Goal: Task Accomplishment & Management: Manage account settings

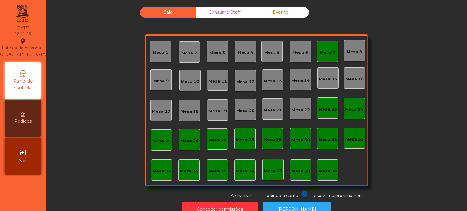
click at [326, 55] on div "Mesa 7" at bounding box center [328, 53] width 16 height 6
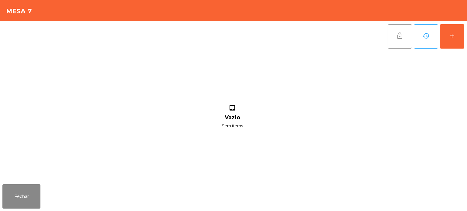
click at [404, 43] on button "lock_open" at bounding box center [400, 36] width 24 height 24
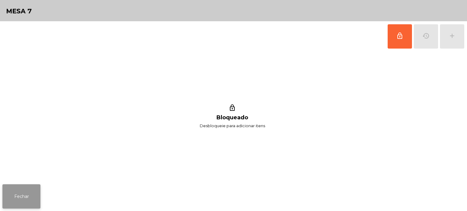
click at [28, 191] on button "Fechar" at bounding box center [21, 197] width 38 height 24
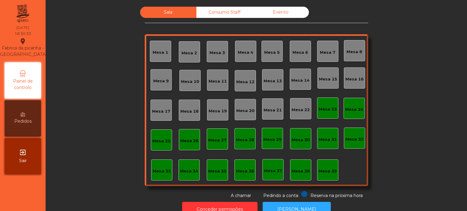
scroll to position [17, 0]
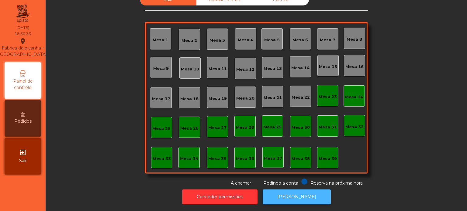
click at [307, 192] on button "[PERSON_NAME]" at bounding box center [297, 197] width 68 height 15
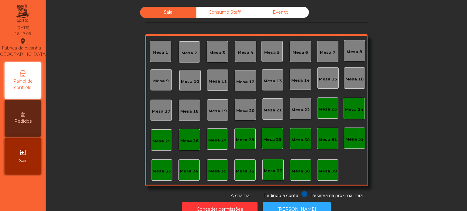
click at [327, 177] on div "Mesa 39" at bounding box center [327, 170] width 21 height 21
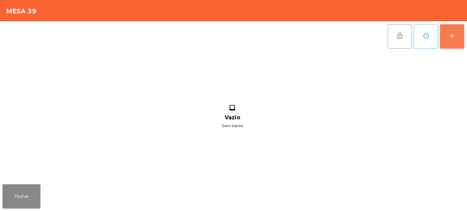
click at [463, 32] on button "add" at bounding box center [452, 36] width 24 height 24
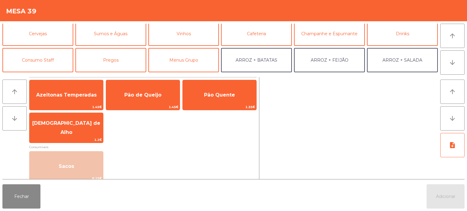
scroll to position [30, 0]
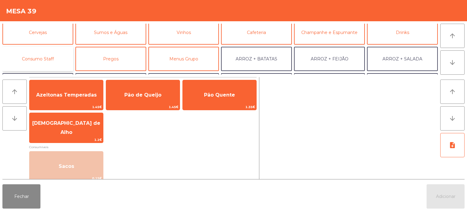
click at [54, 61] on button "Consumo Staff" at bounding box center [37, 59] width 71 height 24
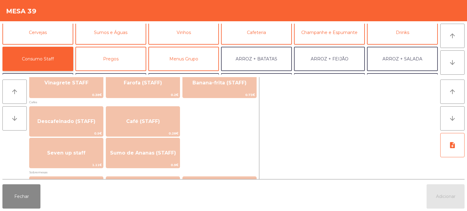
scroll to position [339, 0]
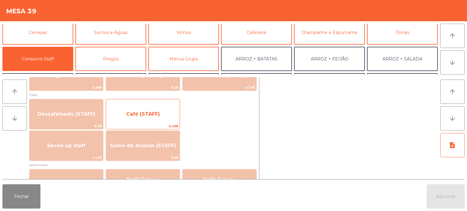
click at [155, 115] on span "Café (STAFF)" at bounding box center [143, 114] width 34 height 6
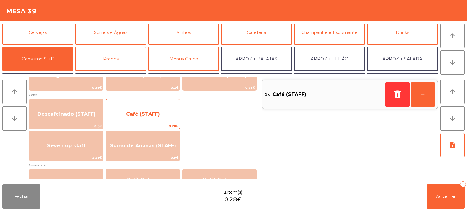
click at [157, 112] on span "Café (STAFF)" at bounding box center [143, 114] width 34 height 6
click at [156, 117] on span "Café (STAFF)" at bounding box center [143, 114] width 74 height 16
click at [158, 116] on span "Café (STAFF)" at bounding box center [143, 114] width 34 height 6
click at [154, 119] on span "Café (STAFF)" at bounding box center [143, 114] width 74 height 16
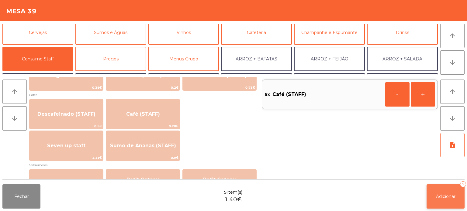
click at [452, 200] on button "Adicionar 5" at bounding box center [446, 197] width 38 height 24
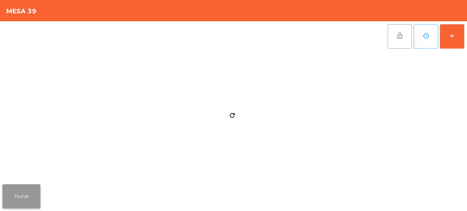
click at [20, 189] on button "Fechar" at bounding box center [21, 197] width 38 height 24
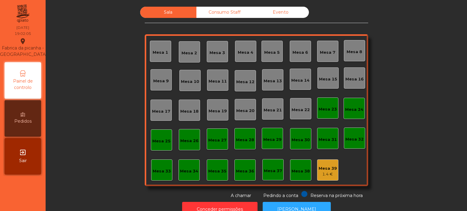
click at [158, 111] on div "Mesa 17" at bounding box center [161, 112] width 18 height 6
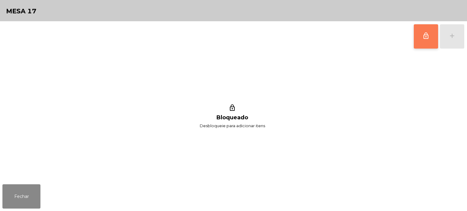
click at [427, 43] on button "lock_outline" at bounding box center [426, 36] width 24 height 24
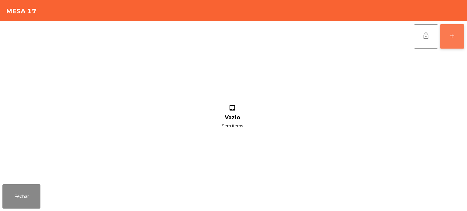
click at [453, 39] on div "add" at bounding box center [452, 35] width 7 height 7
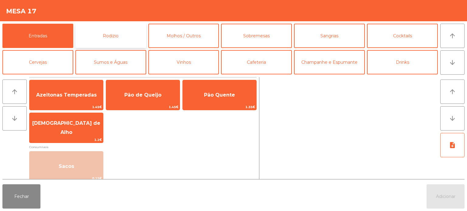
click at [81, 38] on button "Rodizio" at bounding box center [110, 36] width 71 height 24
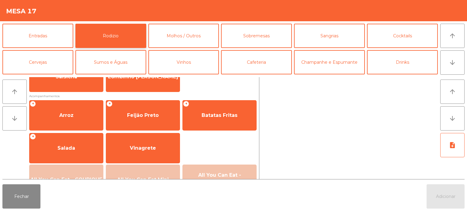
scroll to position [100, 0]
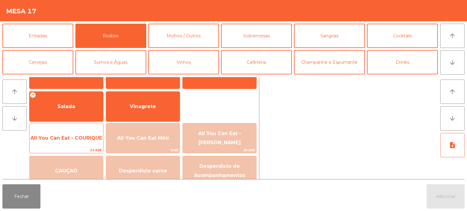
click at [67, 142] on span "All You Can Eat - COURIQUE" at bounding box center [67, 138] width 74 height 16
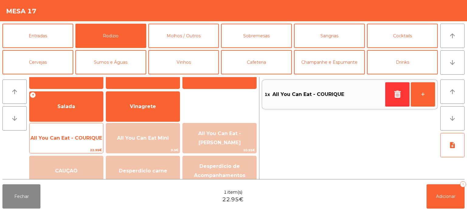
click at [59, 148] on span "22.95€" at bounding box center [67, 151] width 74 height 6
click at [54, 144] on span "All You Can Eat - COURIQUE" at bounding box center [67, 138] width 74 height 16
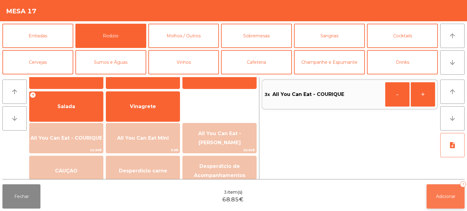
click at [440, 187] on button "Adicionar 3" at bounding box center [446, 197] width 38 height 24
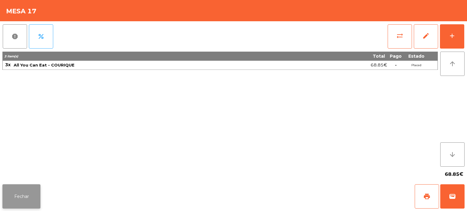
click at [14, 198] on button "Fechar" at bounding box center [21, 197] width 38 height 24
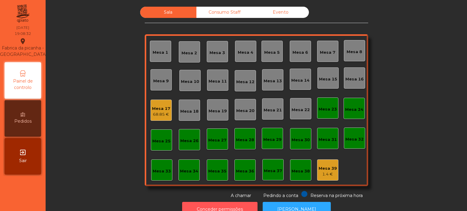
click at [211, 206] on button "Conceder permissões" at bounding box center [219, 209] width 75 height 15
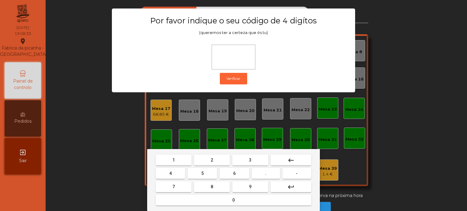
click at [175, 151] on div "1 2 3 keyboard_backspace 4 5 6 . - 7 8 9 keyboard_return 0" at bounding box center [233, 180] width 173 height 62
click at [180, 161] on button "1" at bounding box center [174, 160] width 36 height 11
click at [244, 161] on button "3" at bounding box center [250, 160] width 36 height 11
click at [203, 175] on span "5" at bounding box center [202, 173] width 2 height 5
click at [224, 208] on div "1 2 3 keyboard_backspace 4 5 6 . - 7 8 9 keyboard_return 0" at bounding box center [233, 180] width 173 height 62
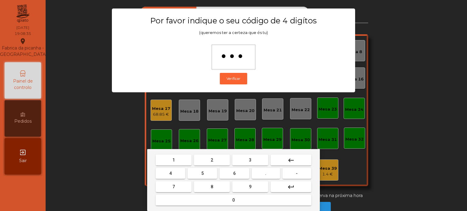
click at [211, 200] on button "0" at bounding box center [234, 200] width 156 height 11
type input "****"
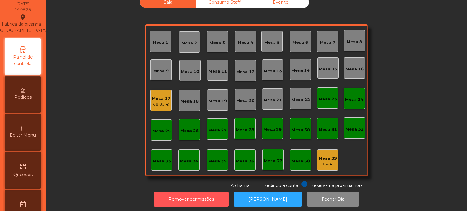
scroll to position [30, 0]
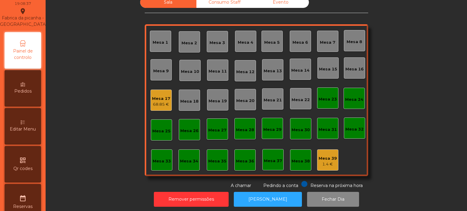
click at [39, 131] on div "Editar Menu" at bounding box center [23, 126] width 37 height 37
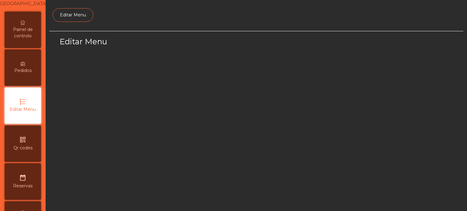
scroll to position [57, 0]
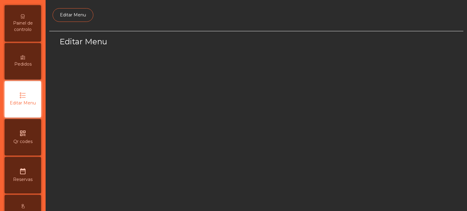
select select "*"
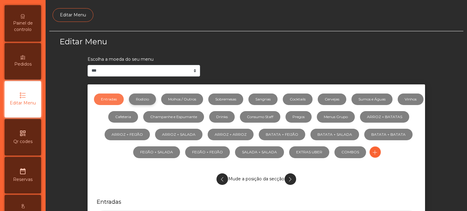
click at [156, 101] on link "Rodizio" at bounding box center [142, 100] width 27 height 12
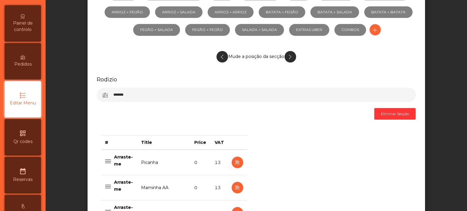
scroll to position [0, 0]
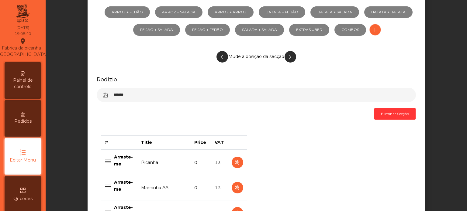
click at [39, 89] on span "Painel de controlo" at bounding box center [22, 83] width 33 height 13
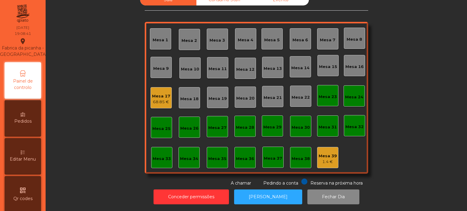
click at [164, 99] on div "68.85 €" at bounding box center [161, 102] width 18 height 6
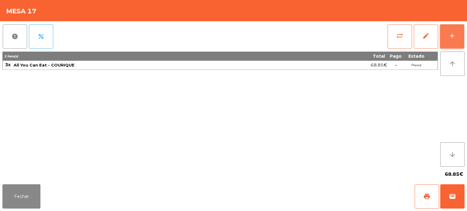
click at [457, 34] on button "add" at bounding box center [452, 36] width 24 height 24
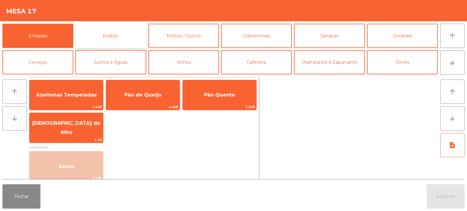
click at [118, 37] on button "Rodizio" at bounding box center [110, 36] width 71 height 24
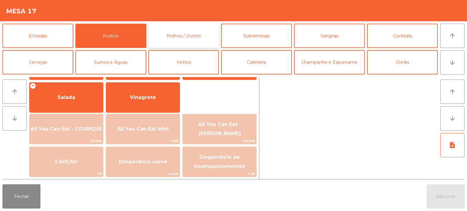
click at [181, 32] on button "Molhos / Outros" at bounding box center [183, 36] width 71 height 24
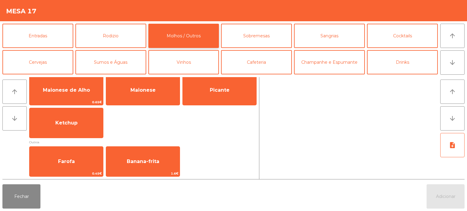
scroll to position [12, 0]
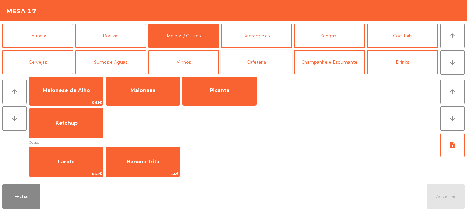
click at [255, 52] on button "Cafeteria" at bounding box center [256, 62] width 71 height 24
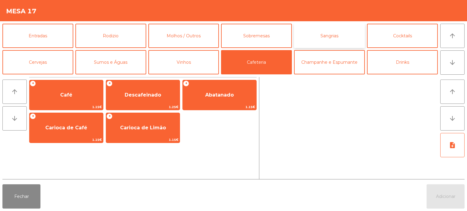
click at [326, 35] on button "Sangrias" at bounding box center [329, 36] width 71 height 24
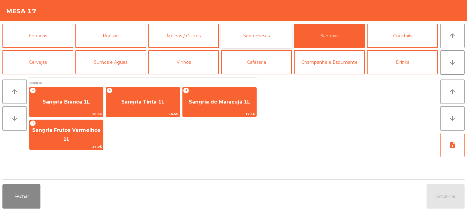
click at [260, 27] on button "Sobremesas" at bounding box center [256, 36] width 71 height 24
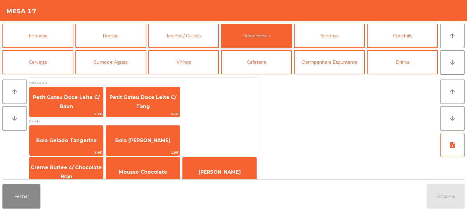
scroll to position [10, 0]
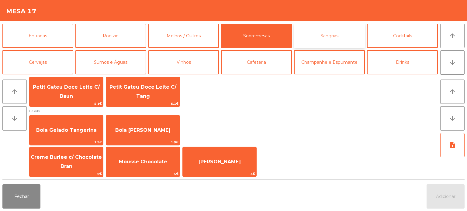
click at [356, 38] on button "Sangrias" at bounding box center [329, 36] width 71 height 24
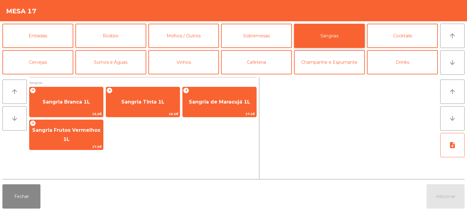
scroll to position [0, 0]
click at [374, 42] on button "Cocktails" at bounding box center [402, 36] width 71 height 24
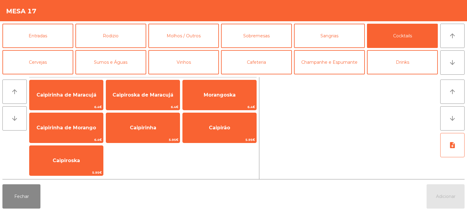
click at [200, 153] on div "Caipirinha de Maracujá 6.4€ Caipiroska de Maracujá 6.4€ Morangoska 6.4€ Caipiri…" at bounding box center [143, 128] width 228 height 96
click at [54, 66] on button "Cervejas" at bounding box center [37, 62] width 71 height 24
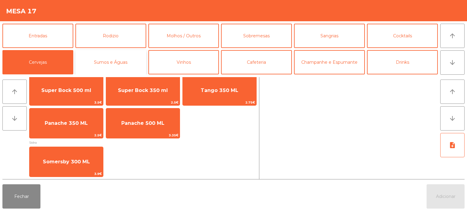
click at [116, 62] on button "Sumos e Águas" at bounding box center [110, 62] width 71 height 24
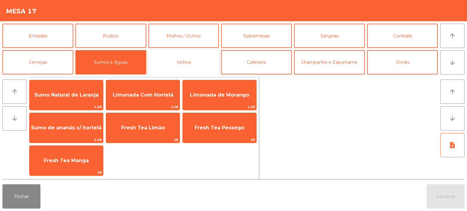
click at [192, 62] on button "Vinhos" at bounding box center [183, 62] width 71 height 24
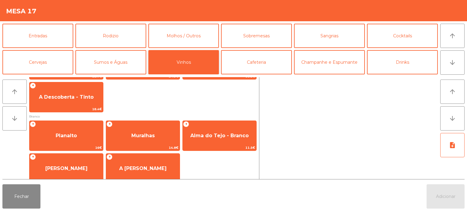
scroll to position [36, 0]
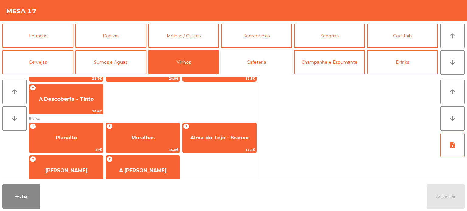
click at [279, 69] on button "Cafeteria" at bounding box center [256, 62] width 71 height 24
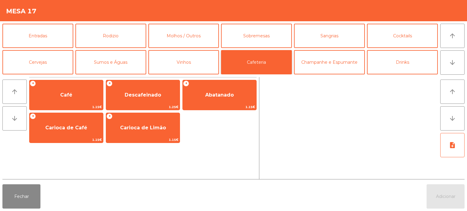
scroll to position [0, 0]
click at [207, 176] on div "+ Café 1.15€ + Descafeinado 1.25€ + Abatanado 1.15€ + Carioca de Café 1.15€ + C…" at bounding box center [143, 128] width 228 height 102
click at [322, 59] on button "Champanhe e Espumante" at bounding box center [329, 62] width 71 height 24
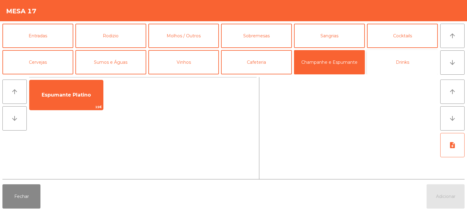
click at [383, 57] on button "Drinks" at bounding box center [402, 62] width 71 height 24
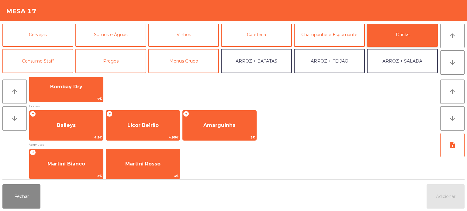
scroll to position [29, 0]
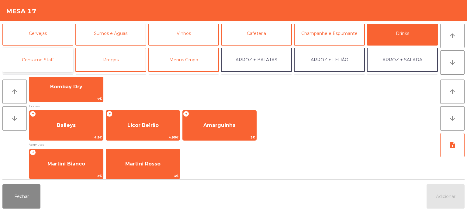
click at [49, 57] on button "Consumo Staff" at bounding box center [37, 60] width 71 height 24
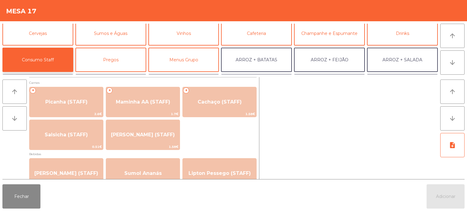
scroll to position [0, 0]
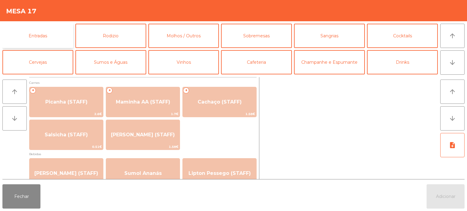
click at [45, 39] on button "Entradas" at bounding box center [37, 36] width 71 height 24
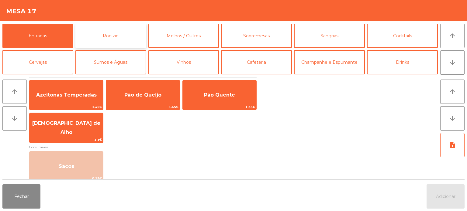
click at [116, 27] on button "Rodizio" at bounding box center [110, 36] width 71 height 24
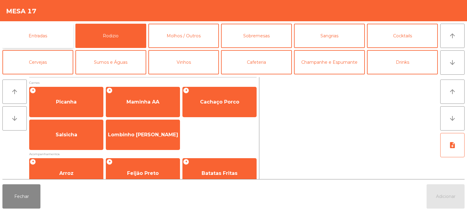
click at [46, 33] on button "Entradas" at bounding box center [37, 36] width 71 height 24
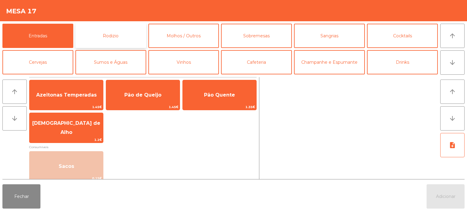
click at [119, 31] on button "Rodizio" at bounding box center [110, 36] width 71 height 24
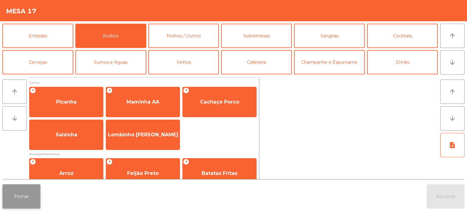
click at [22, 201] on button "Fechar" at bounding box center [21, 197] width 38 height 24
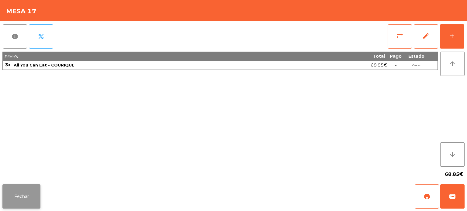
click at [30, 207] on button "Fechar" at bounding box center [21, 197] width 38 height 24
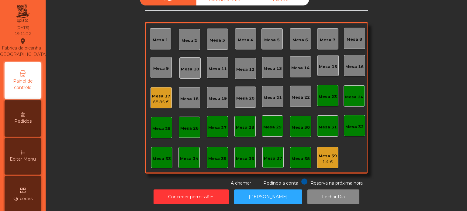
click at [164, 99] on div "68.85 €" at bounding box center [161, 102] width 18 height 6
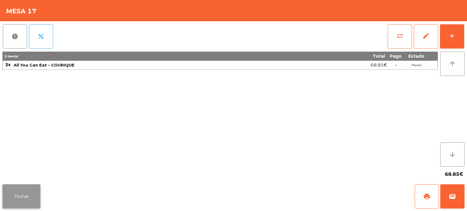
click at [27, 185] on button "Fechar" at bounding box center [21, 197] width 38 height 24
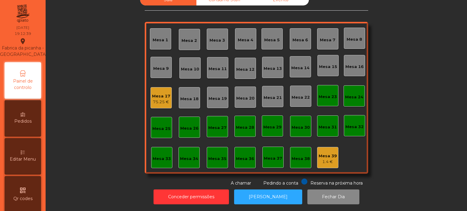
click at [155, 93] on div "Mesa 17" at bounding box center [161, 96] width 18 height 6
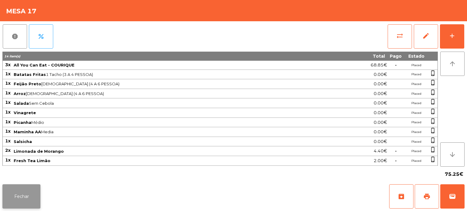
click at [24, 191] on button "Fechar" at bounding box center [21, 197] width 38 height 24
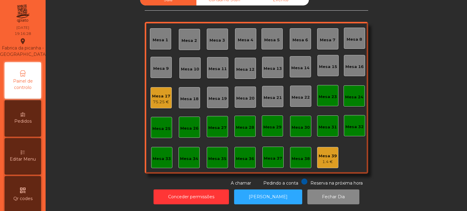
click at [160, 159] on div "Mesa 33" at bounding box center [161, 157] width 21 height 21
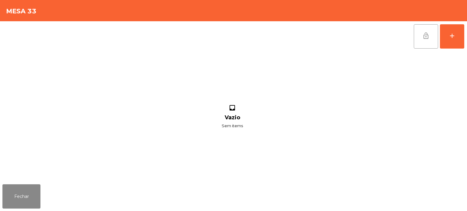
click at [438, 38] on button "lock_open" at bounding box center [426, 36] width 24 height 24
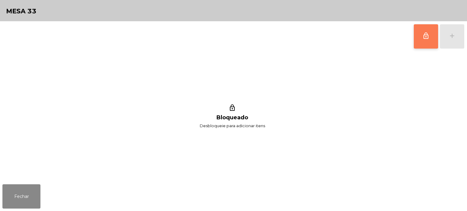
click at [428, 43] on button "lock_outline" at bounding box center [426, 36] width 24 height 24
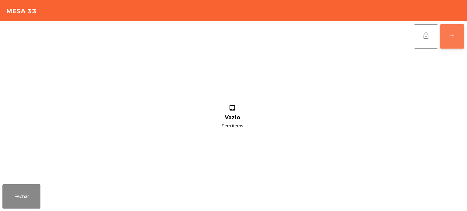
click at [450, 37] on div "add" at bounding box center [452, 35] width 7 height 7
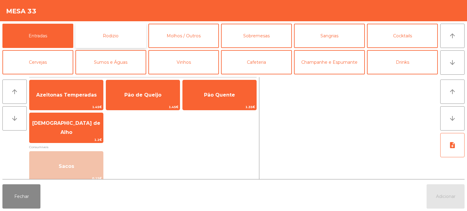
click at [118, 34] on button "Rodizio" at bounding box center [110, 36] width 71 height 24
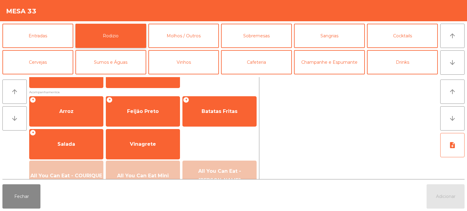
scroll to position [109, 0]
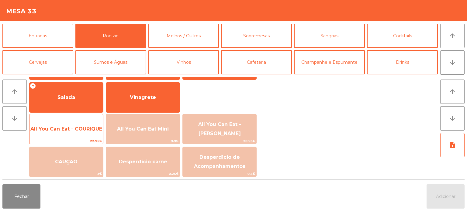
click at [73, 131] on span "All You Can Eat - COURIQUE" at bounding box center [66, 129] width 72 height 6
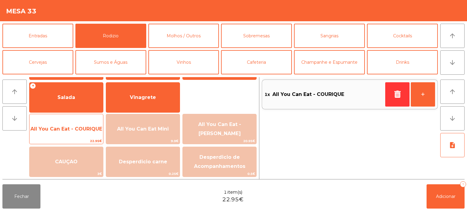
click at [70, 125] on span "All You Can Eat - COURIQUE" at bounding box center [67, 129] width 74 height 16
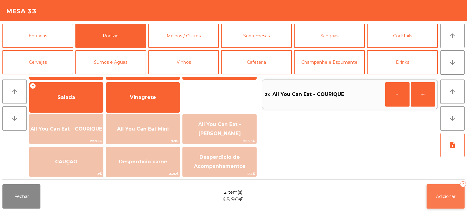
click at [436, 197] on span "Adicionar" at bounding box center [445, 196] width 19 height 5
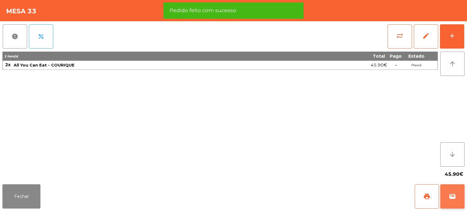
click at [454, 196] on span "wallet" at bounding box center [452, 196] width 7 height 7
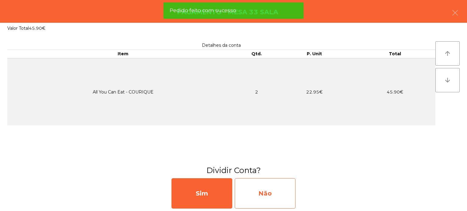
click at [278, 196] on div "Não" at bounding box center [265, 194] width 61 height 30
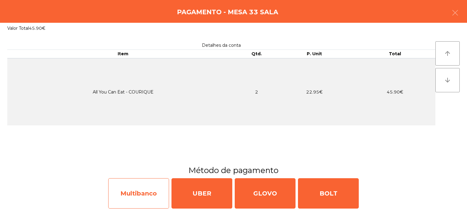
click at [152, 188] on div "Multibanco" at bounding box center [138, 194] width 61 height 30
select select "**"
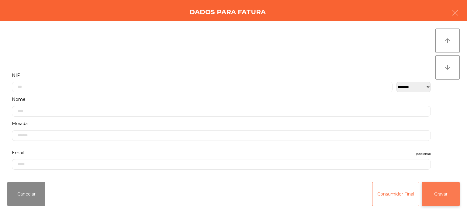
click at [429, 186] on button "Gravar" at bounding box center [441, 194] width 38 height 24
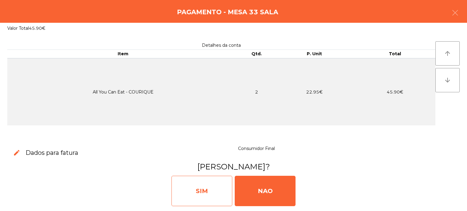
click at [211, 192] on div "SIM" at bounding box center [202, 191] width 61 height 30
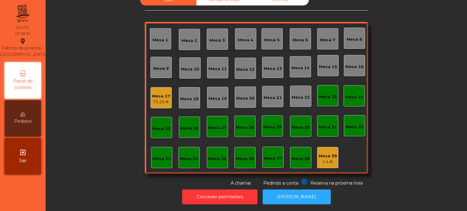
click at [98, 72] on div "Sala Consumo Staff Evento Mesa 1 [GEOGRAPHIC_DATA] 3 Mesa 4 Mesa 5 Mesa 6 [GEOG…" at bounding box center [256, 90] width 405 height 193
click at [349, 43] on div "Mesa 8" at bounding box center [354, 38] width 21 height 21
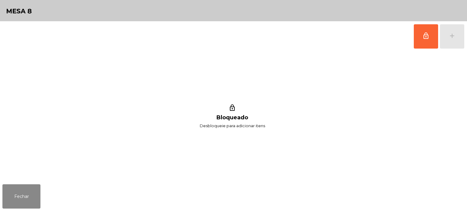
click at [409, 35] on div "lock_outline add" at bounding box center [233, 36] width 462 height 30
click at [451, 32] on div "lock_outline add" at bounding box center [439, 36] width 51 height 30
click at [430, 43] on button "lock_outline" at bounding box center [426, 36] width 24 height 24
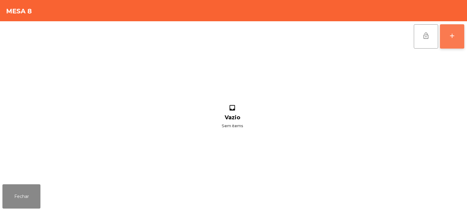
click at [454, 33] on div "add" at bounding box center [452, 35] width 7 height 7
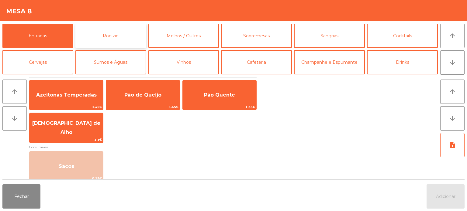
click at [108, 44] on button "Rodizio" at bounding box center [110, 36] width 71 height 24
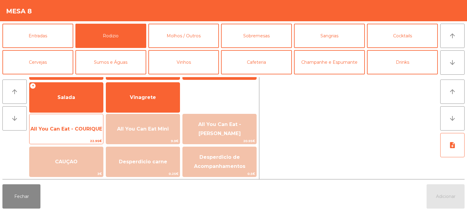
click at [74, 135] on span "All You Can Eat - COURIQUE" at bounding box center [67, 129] width 74 height 16
click at [72, 131] on span "All You Can Eat - COURIQUE" at bounding box center [66, 129] width 72 height 6
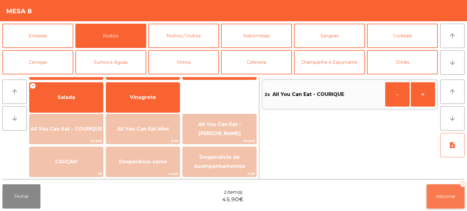
click at [429, 195] on button "Adicionar 2" at bounding box center [446, 197] width 38 height 24
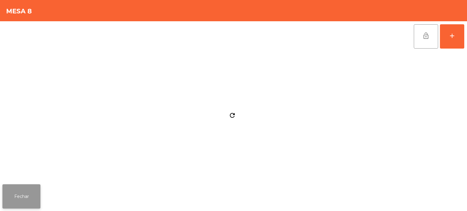
click at [28, 198] on button "Fechar" at bounding box center [21, 197] width 38 height 24
